Goal: Information Seeking & Learning: Learn about a topic

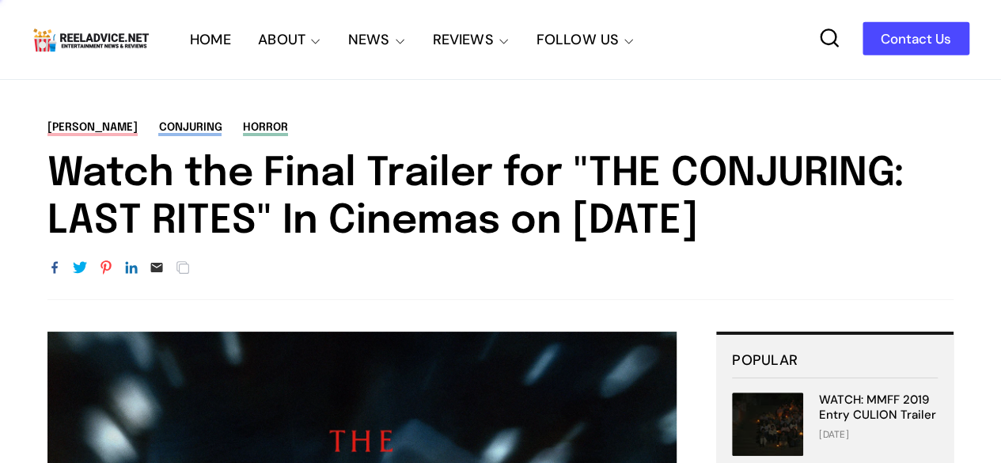
drag, startPoint x: 50, startPoint y: 161, endPoint x: 945, endPoint y: 205, distance: 896.3
click at [945, 205] on h1 "Watch the Final Trailer for "THE CONJURING: LAST RITES" In Cinemas on [DATE]" at bounding box center [500, 197] width 906 height 95
copy h1 "Watch the Final Trailer for "THE CONJURING: LAST RITES" In Cinemas on [DATE]"
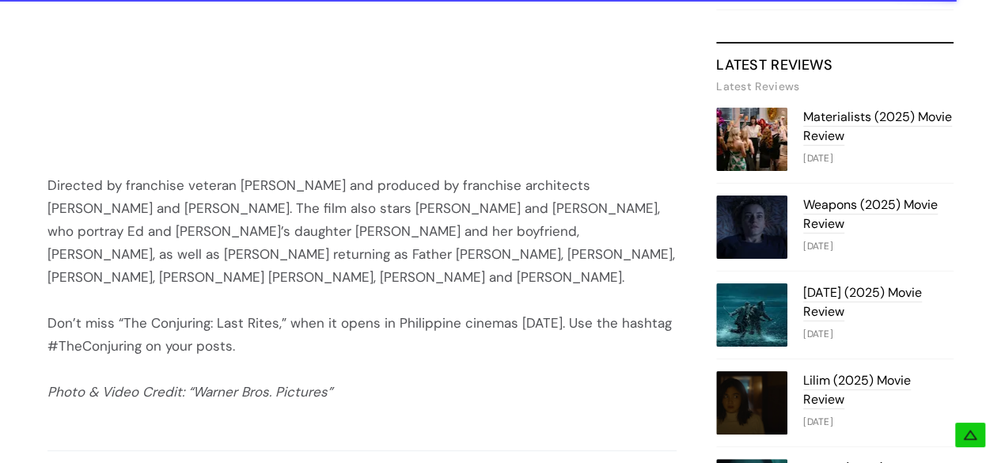
scroll to position [1672, 0]
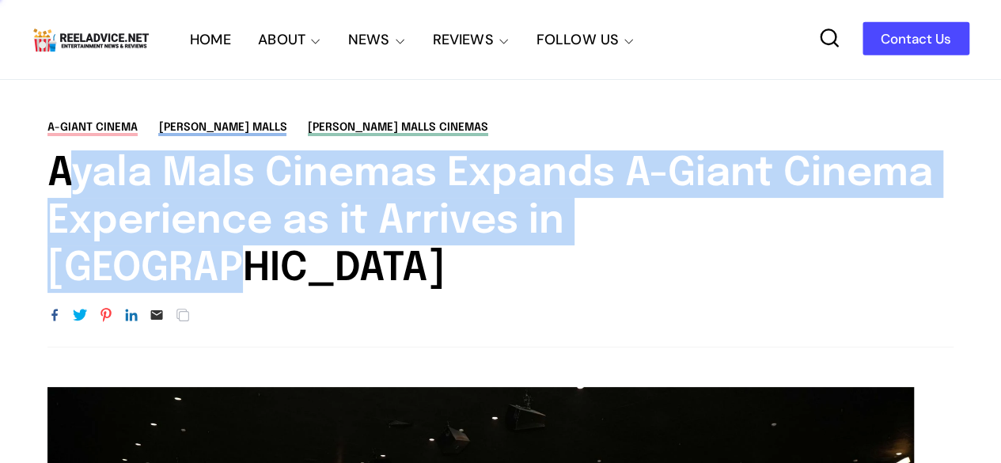
drag, startPoint x: 55, startPoint y: 169, endPoint x: 743, endPoint y: 202, distance: 688.6
click at [743, 202] on h1 "Ayala Mals Cinemas Expands A-Giant Cinema Experience as it Arrives in [GEOGRAPH…" at bounding box center [500, 221] width 906 height 142
copy h1 "Ayala Mals Cinemas Expands A-Giant Cinema Experience as it Arrives in [GEOGRAPH…"
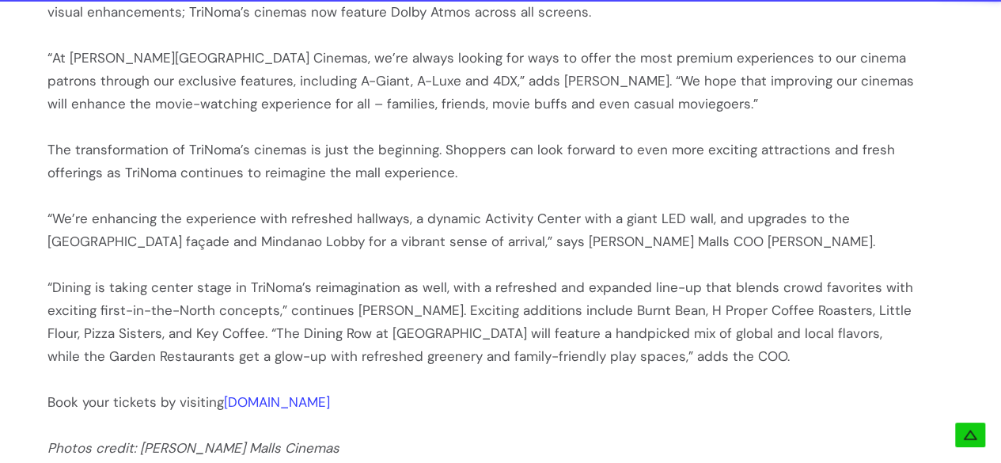
scroll to position [3166, 0]
